Goal: Find specific page/section: Find specific page/section

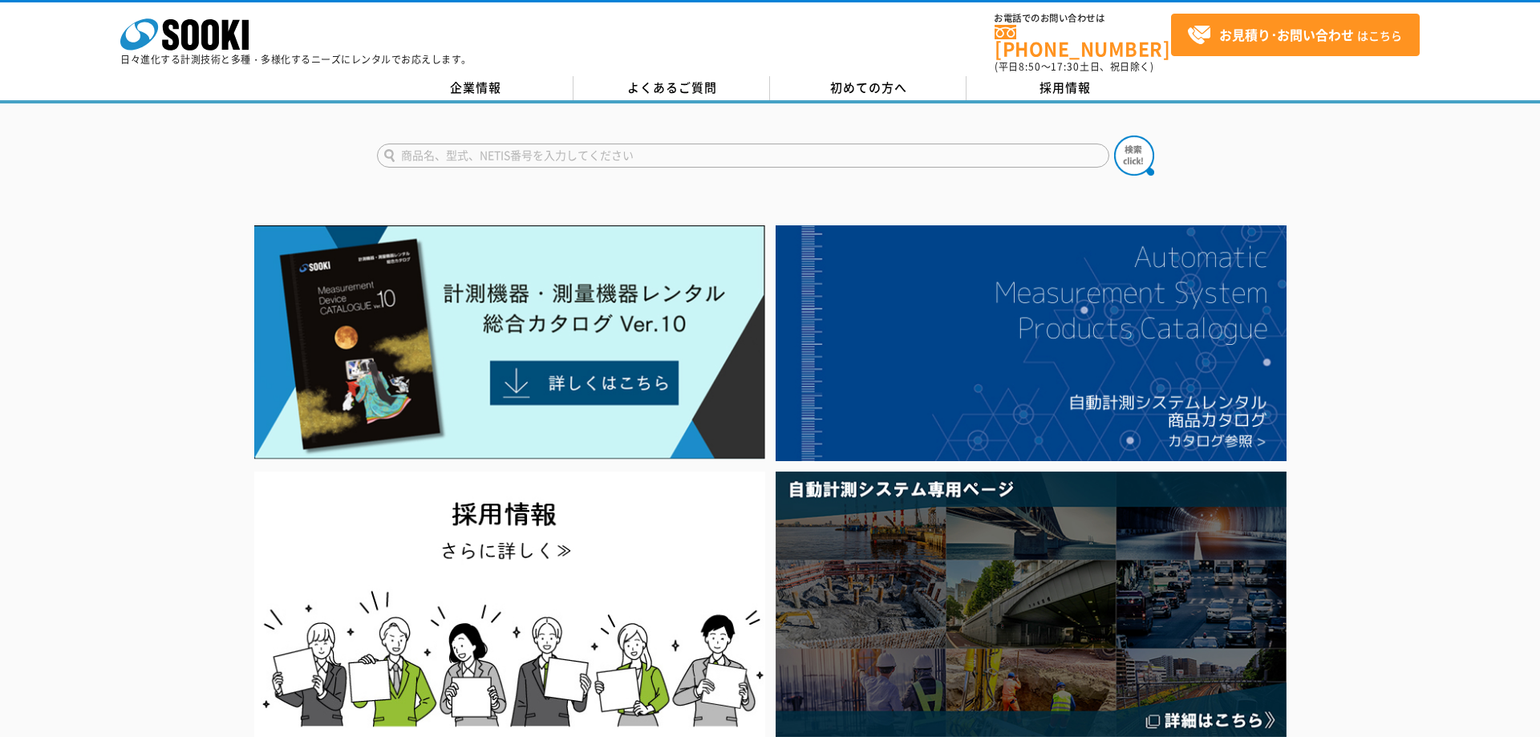
click at [625, 146] on input "text" at bounding box center [743, 156] width 732 height 24
type input "SEESNAKE"
click at [1114, 136] on button at bounding box center [1134, 156] width 40 height 40
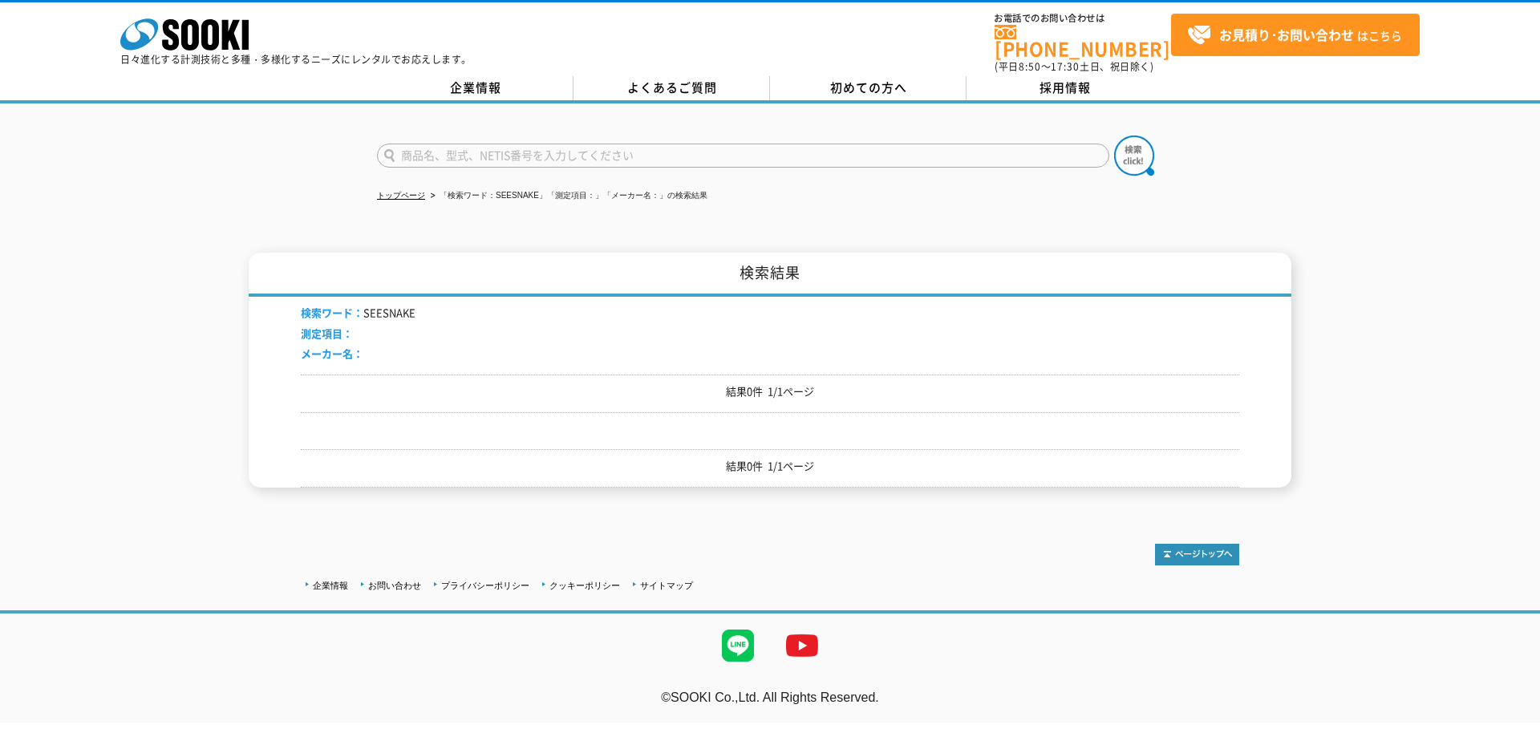
click at [625, 146] on input "text" at bounding box center [743, 156] width 732 height 24
type input "COUNTPLUS"
click at [1114, 136] on button at bounding box center [1134, 156] width 40 height 40
click at [186, 33] on icon at bounding box center [190, 34] width 18 height 31
